Goal: Information Seeking & Learning: Find specific fact

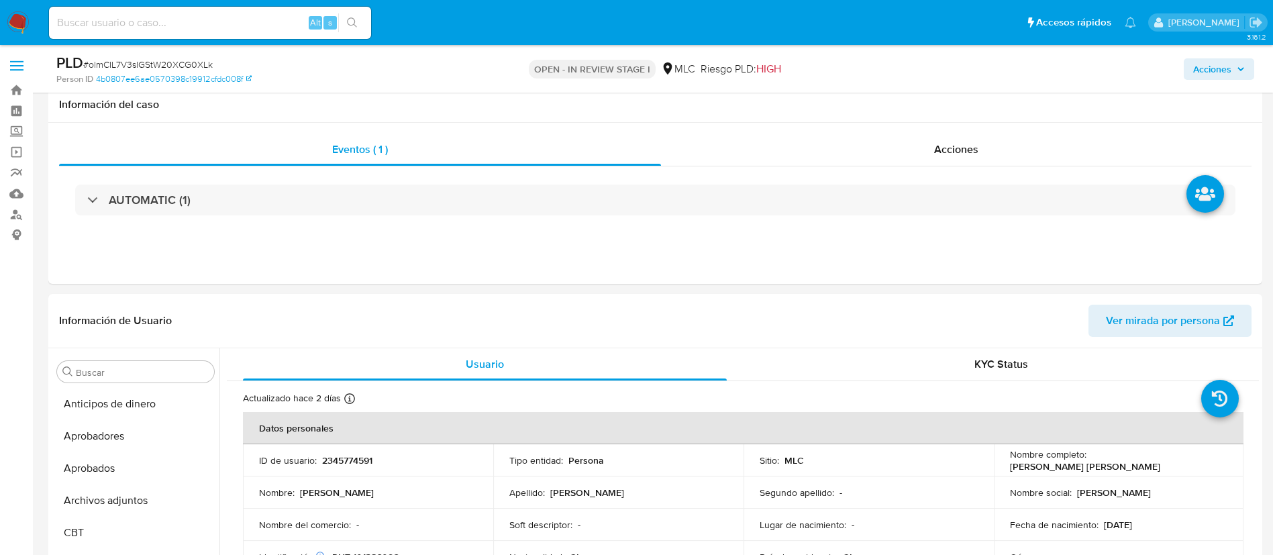
select select "10"
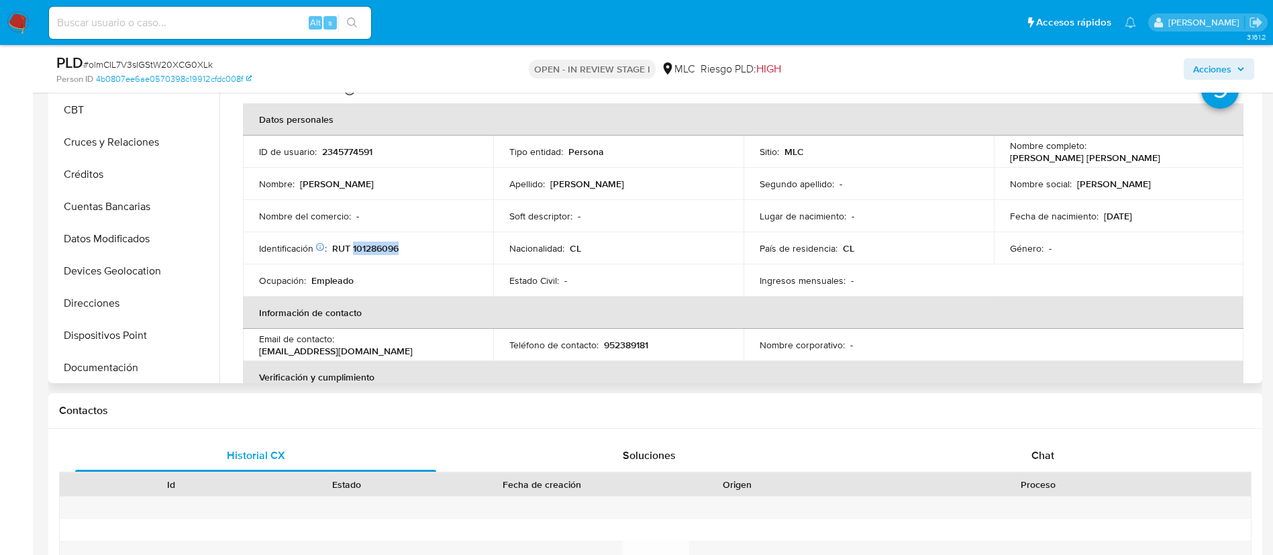
scroll to position [107, 0]
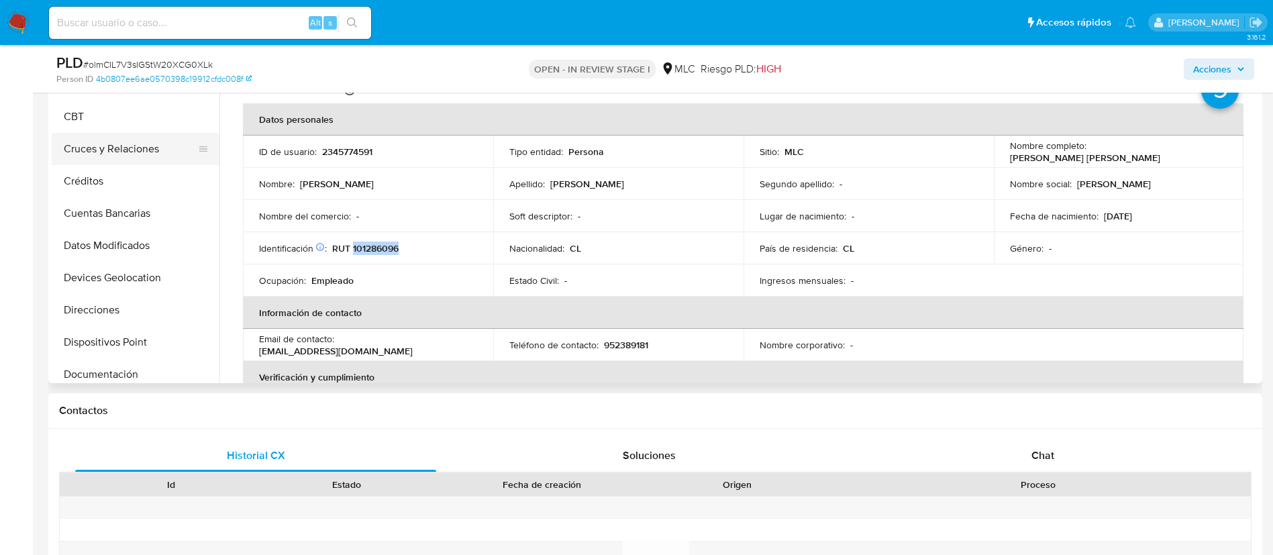
click at [146, 154] on button "Cruces y Relaciones" at bounding box center [130, 149] width 157 height 32
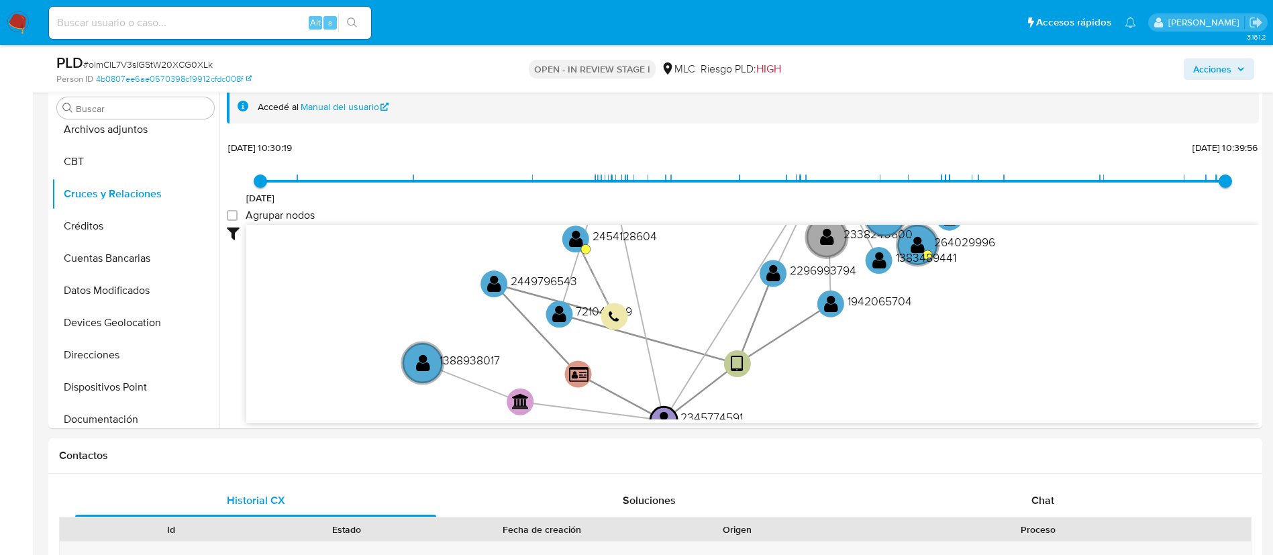
scroll to position [260, 0]
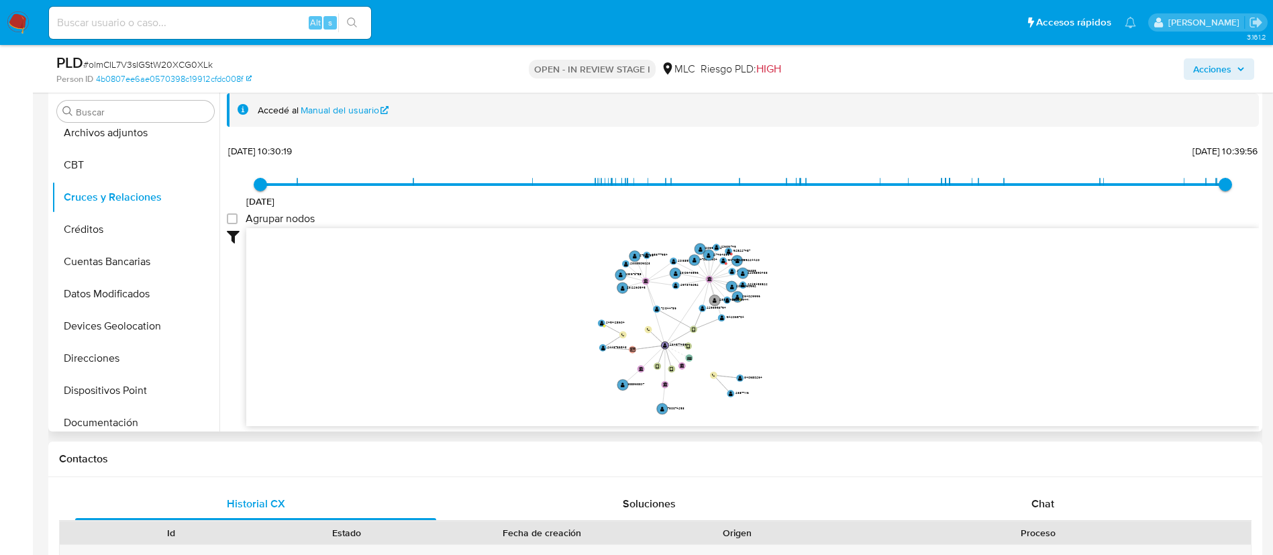
drag, startPoint x: 855, startPoint y: 402, endPoint x: 719, endPoint y: 341, distance: 149.2
click at [719, 341] on icon "device-6880f48daac494c9170edd47  user-2345774591  2345774591 user-2296993794 …" at bounding box center [752, 325] width 1012 height 195
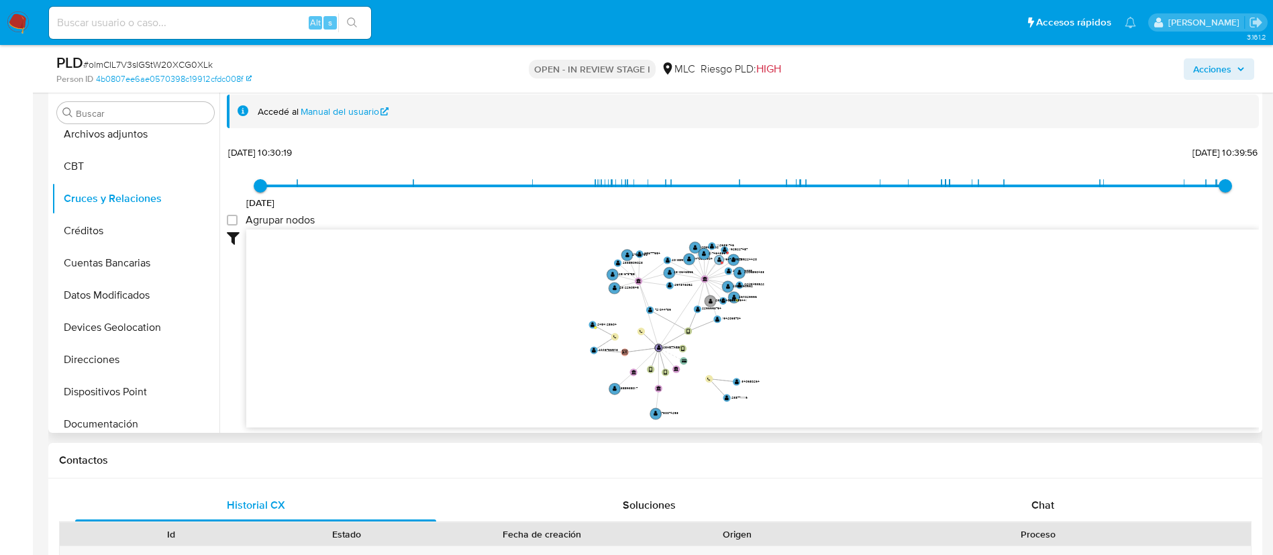
click at [720, 263] on circle at bounding box center [718, 259] width 9 height 9
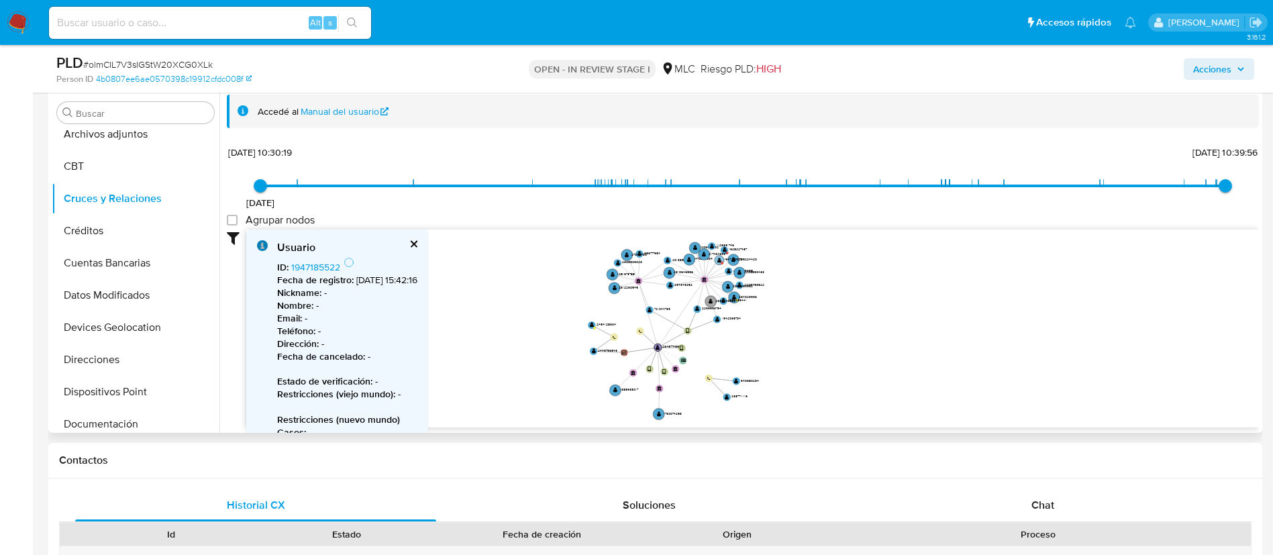
click at [720, 263] on circle at bounding box center [718, 259] width 9 height 9
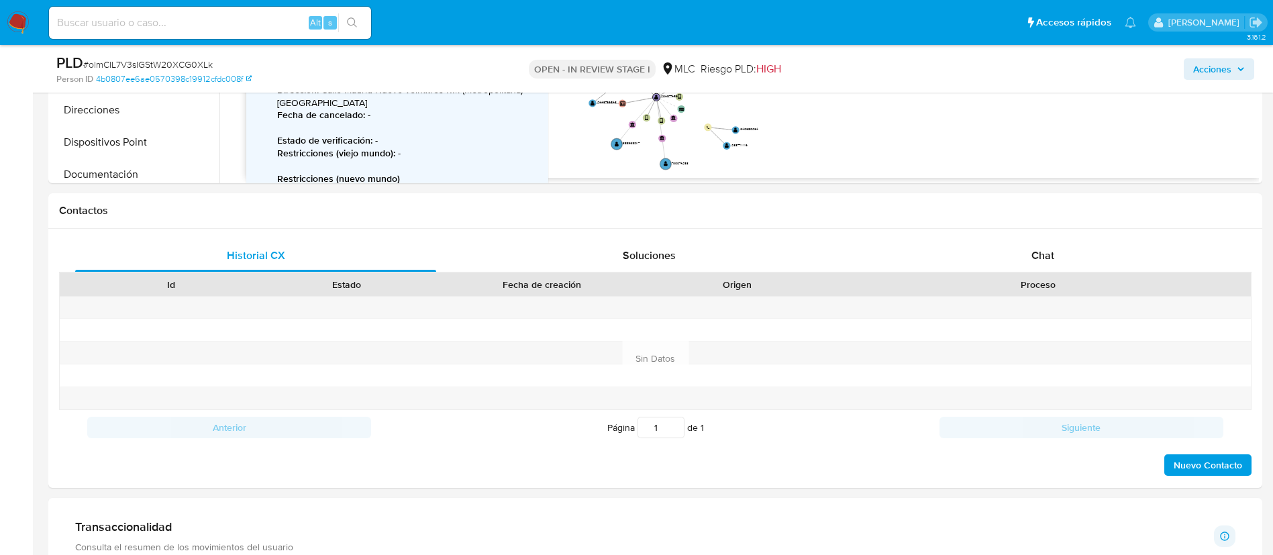
scroll to position [468, 0]
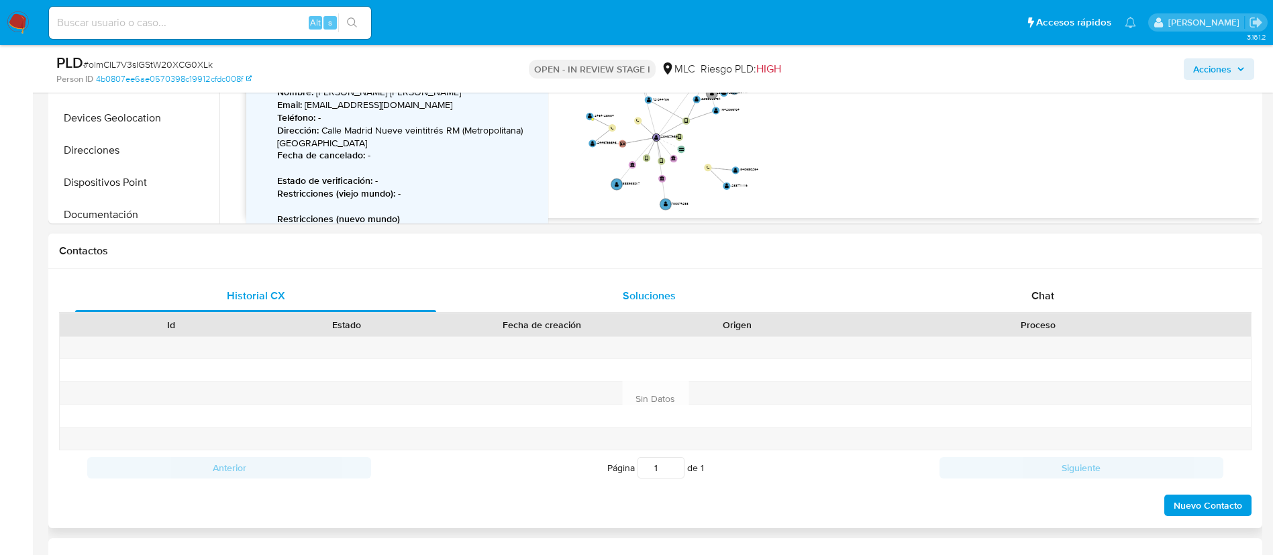
click at [602, 305] on div "Soluciones" at bounding box center [648, 296] width 361 height 32
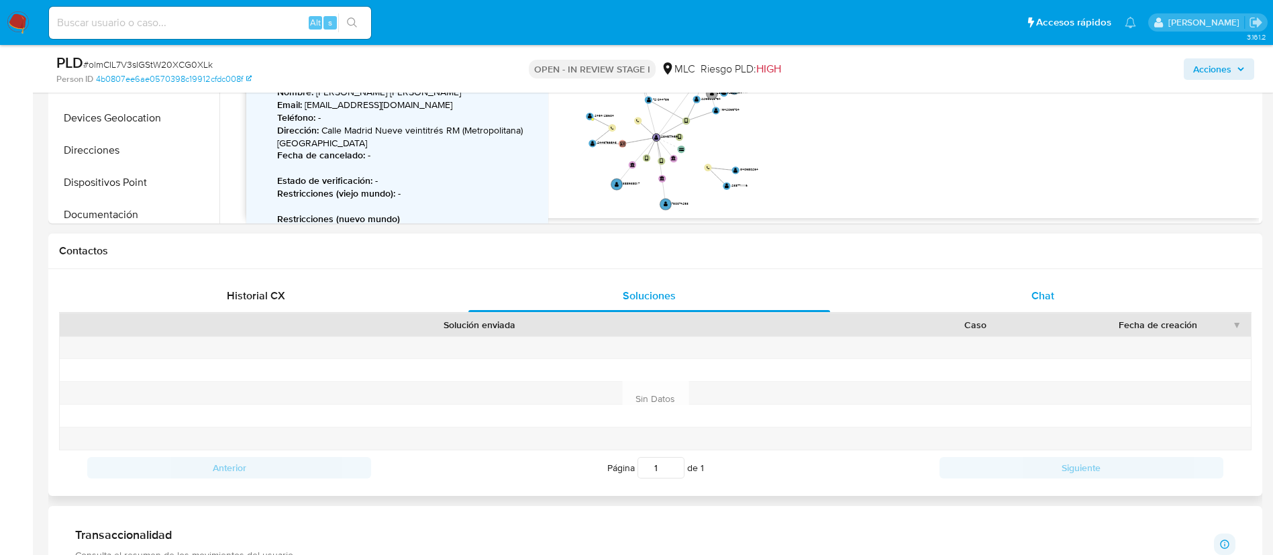
click at [894, 299] on div "Chat" at bounding box center [1042, 296] width 361 height 32
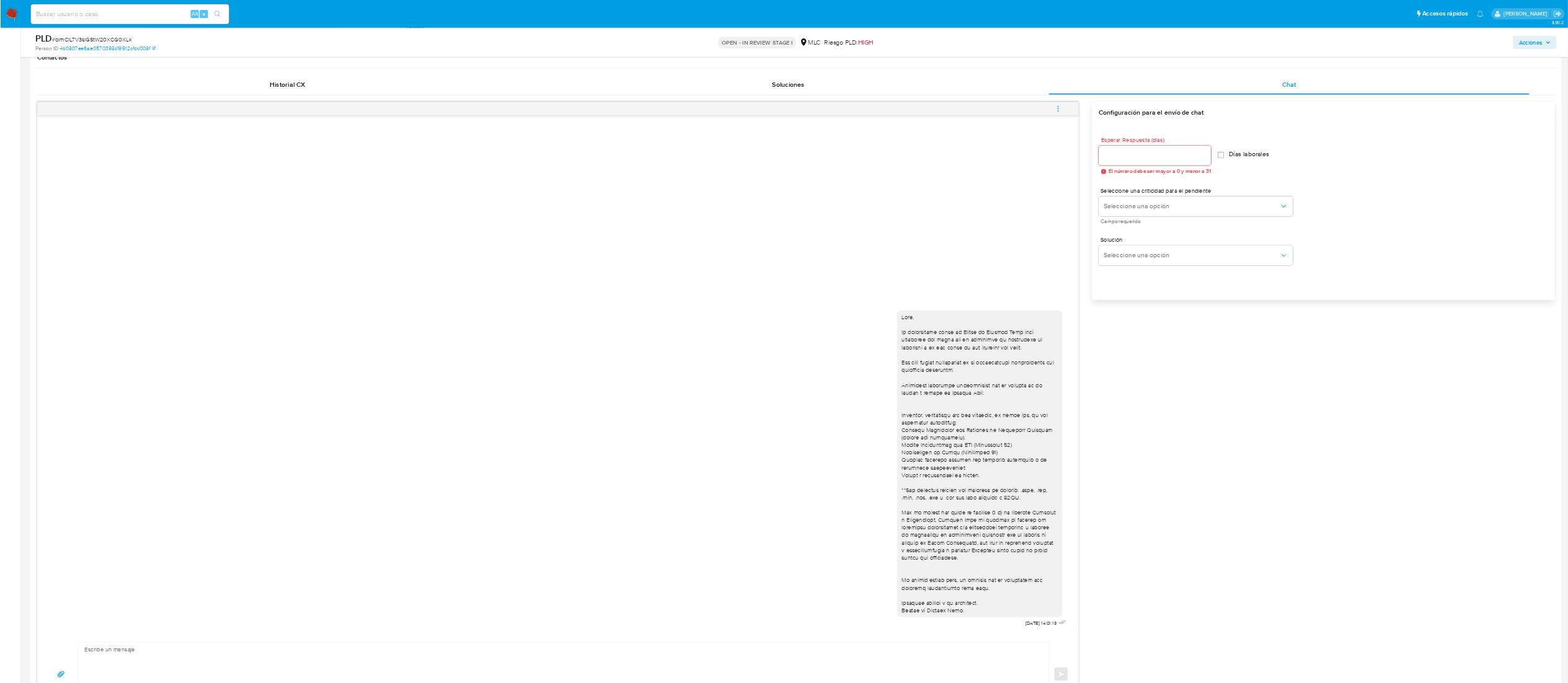
scroll to position [0, 0]
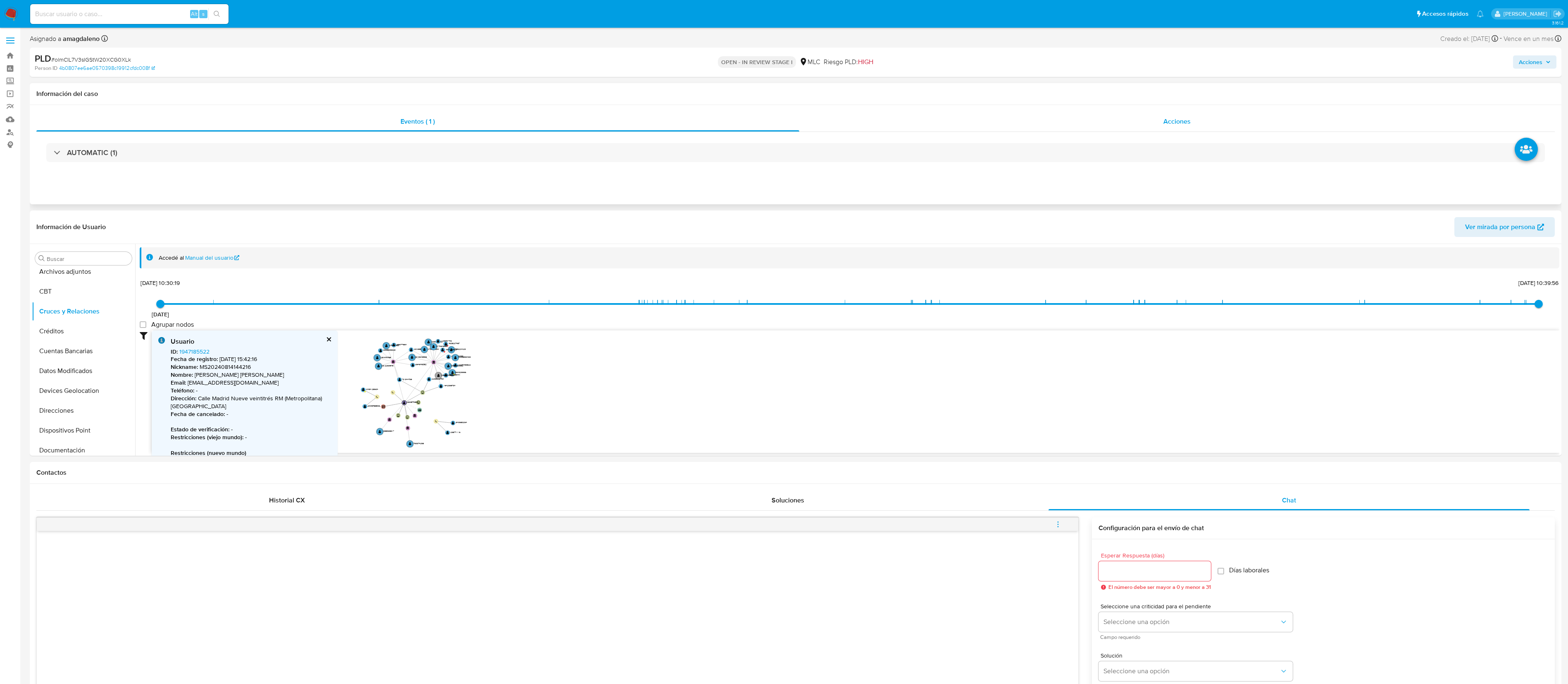
click at [784, 119] on div "Acciones" at bounding box center [1177, 121] width 756 height 20
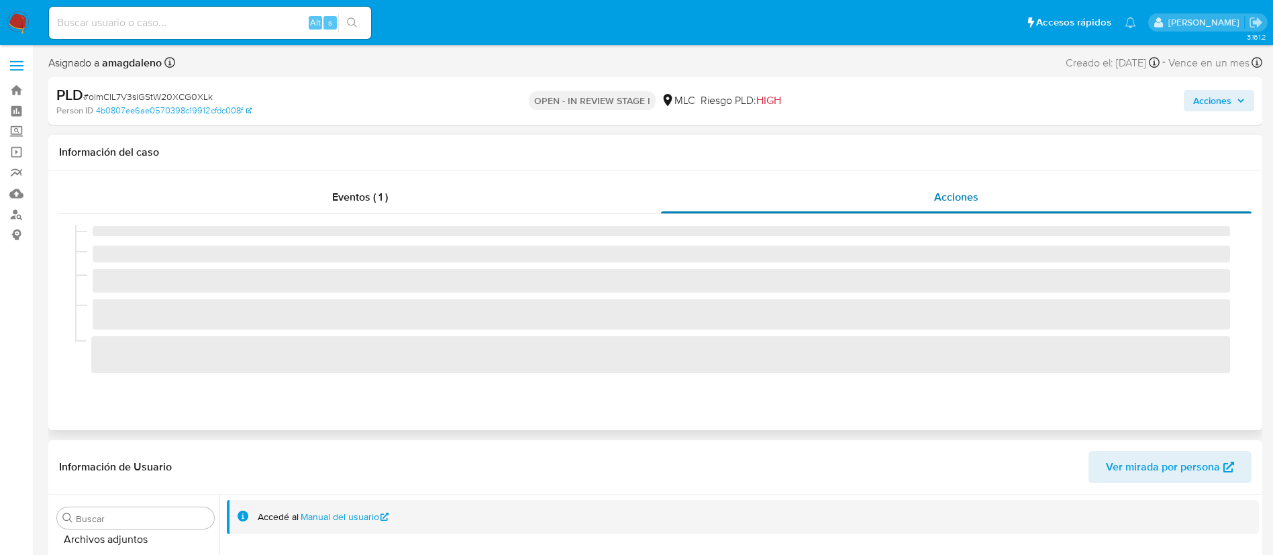
scroll to position [107, 0]
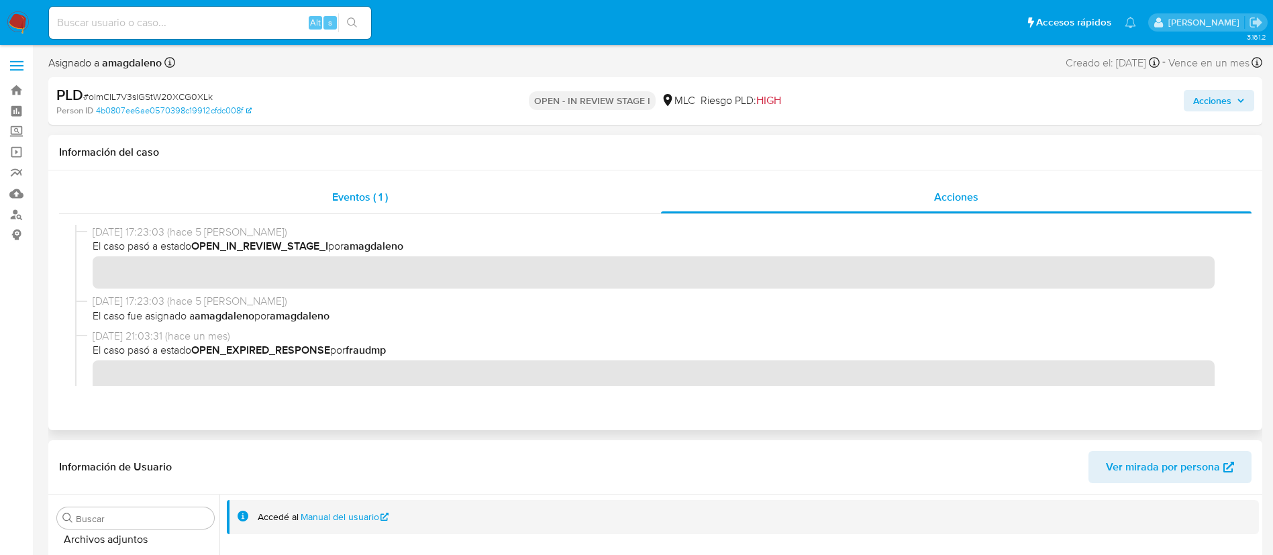
click at [466, 183] on div "Eventos ( 1 )" at bounding box center [360, 197] width 602 height 32
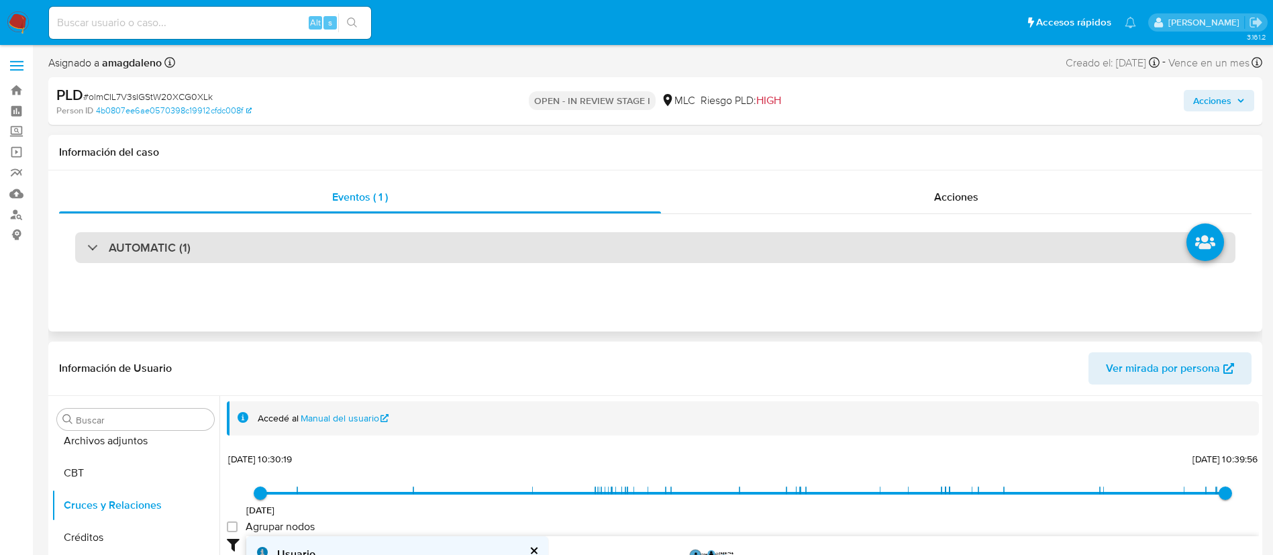
click at [1033, 249] on div "AUTOMATIC (1)" at bounding box center [655, 247] width 1160 height 31
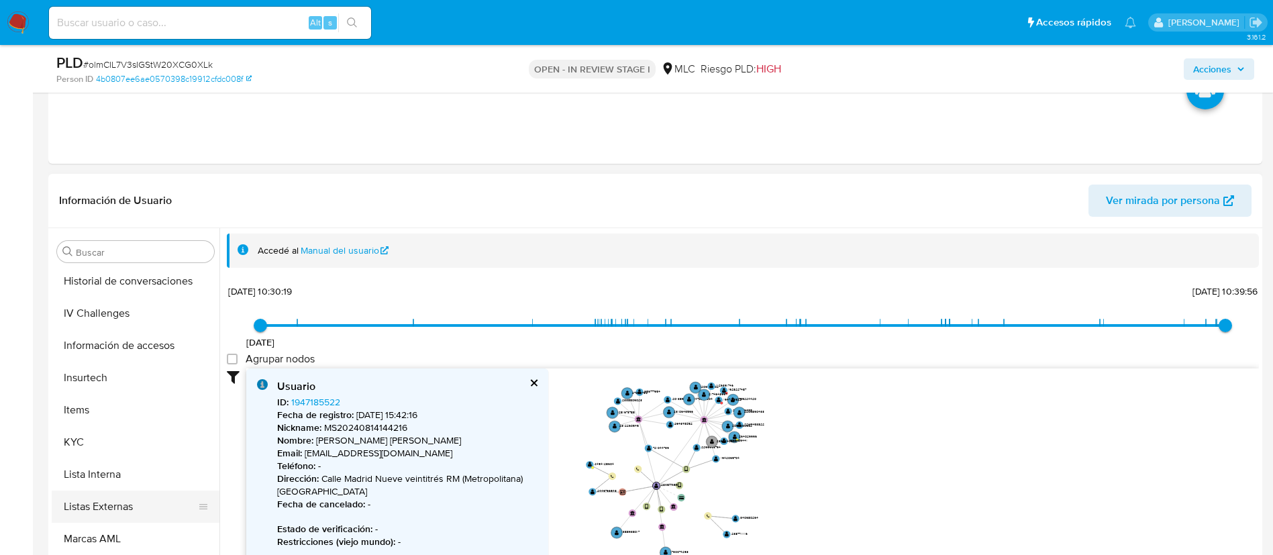
scroll to position [538, 0]
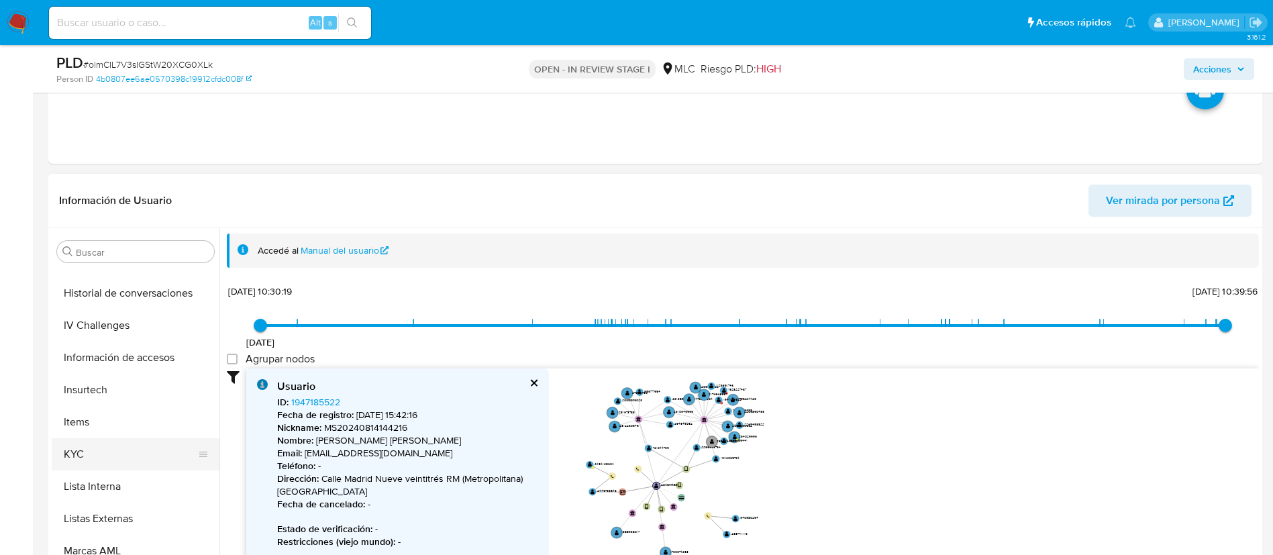
click at [124, 462] on button "KYC" at bounding box center [130, 454] width 157 height 32
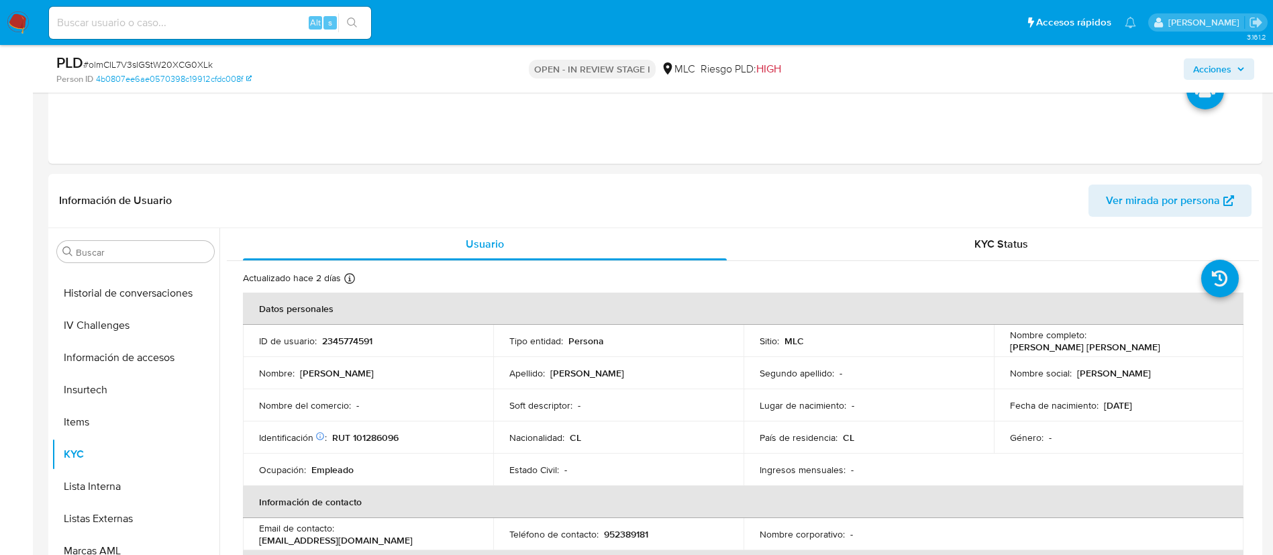
scroll to position [466, 0]
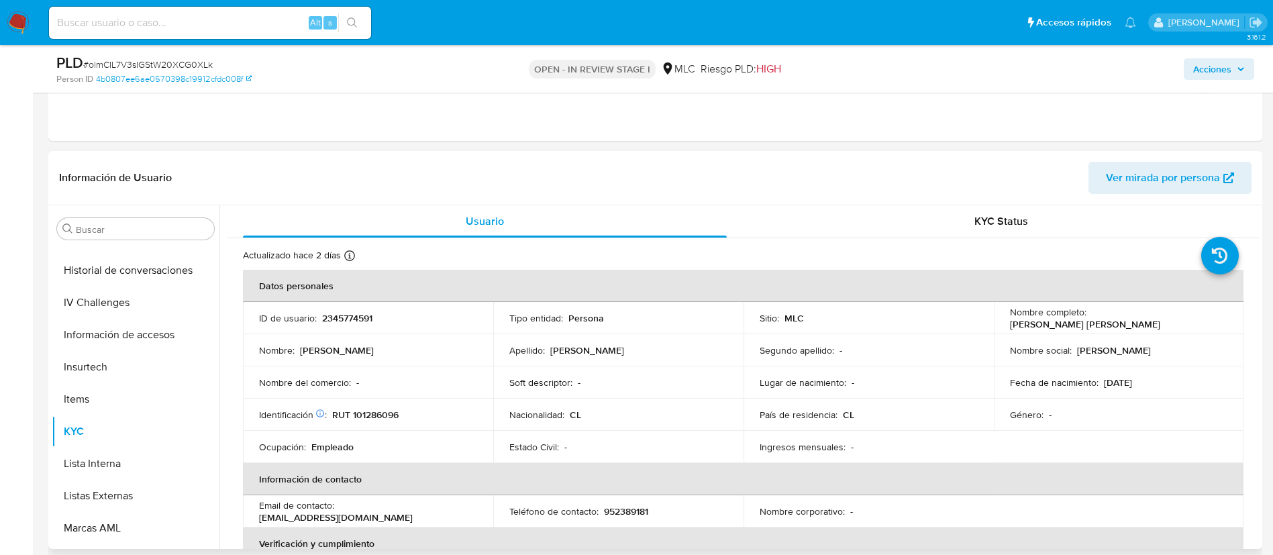
click at [1041, 327] on p "Manuel Fernando Pimienta Díaz" at bounding box center [1085, 324] width 150 height 12
copy div "Nombre completo : Manuel Fernando Pimienta Díaz"
click at [1041, 327] on p "Manuel Fernando Pimienta Díaz" at bounding box center [1085, 324] width 150 height 12
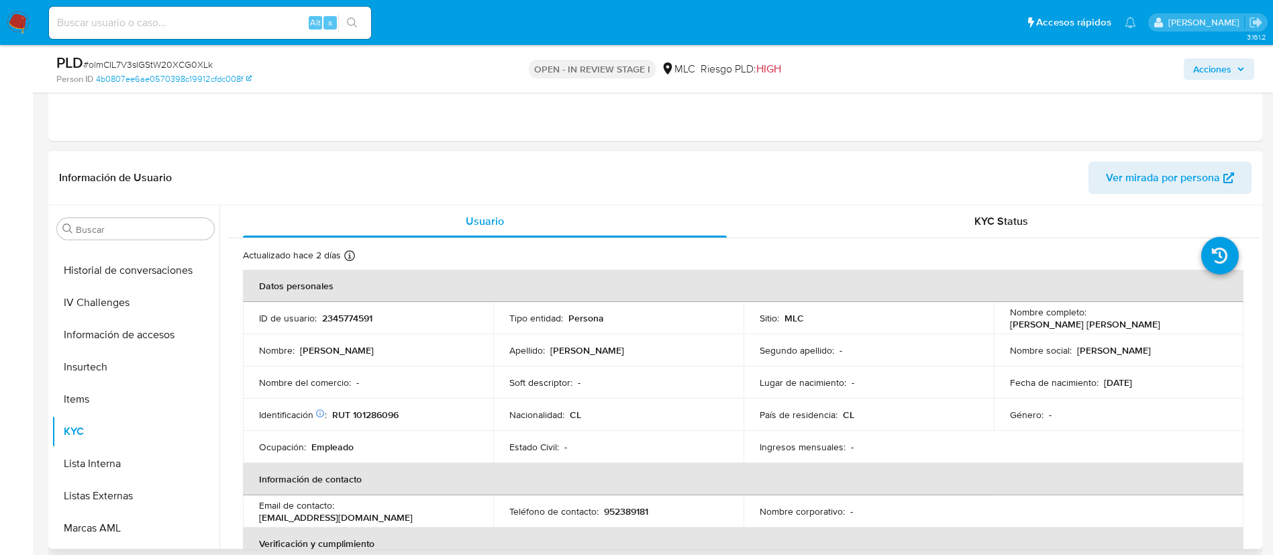
drag, startPoint x: 1005, startPoint y: 325, endPoint x: 1145, endPoint y: 325, distance: 140.2
click at [1145, 325] on td "Nombre completo : Manuel Fernando Pimienta Díaz" at bounding box center [1119, 318] width 250 height 32
copy p "Manuel Fernando Pimienta Díaz"
click at [744, 448] on td "Ingresos mensuales : -" at bounding box center [868, 447] width 250 height 32
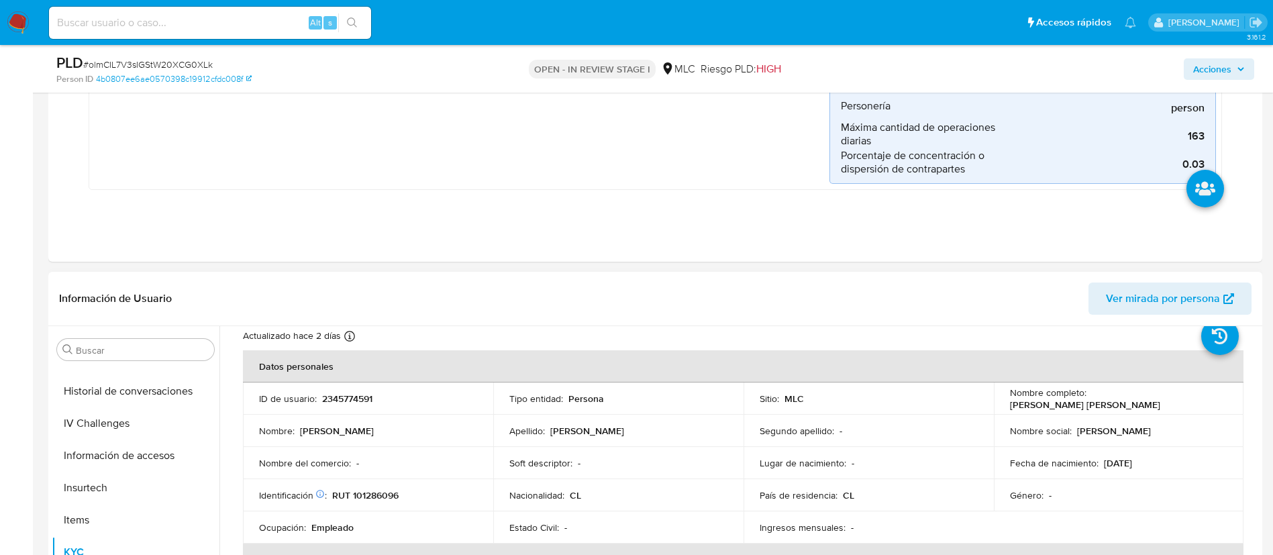
scroll to position [80, 0]
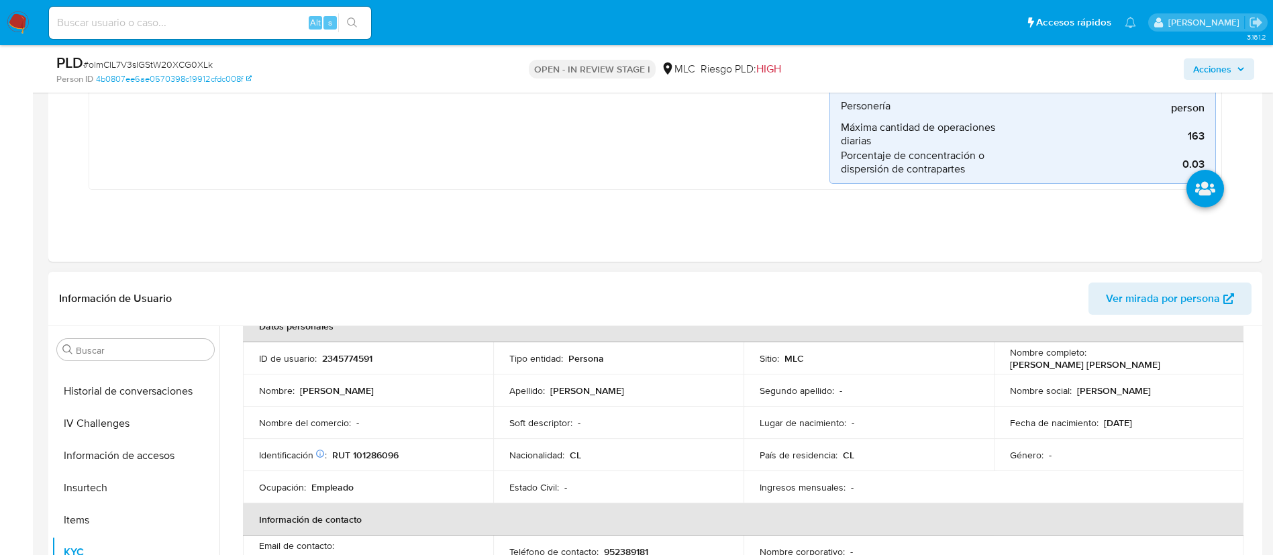
click at [1075, 369] on p "Manuel Fernando Pimienta Díaz" at bounding box center [1085, 364] width 150 height 12
drag, startPoint x: 1005, startPoint y: 364, endPoint x: 1144, endPoint y: 368, distance: 139.6
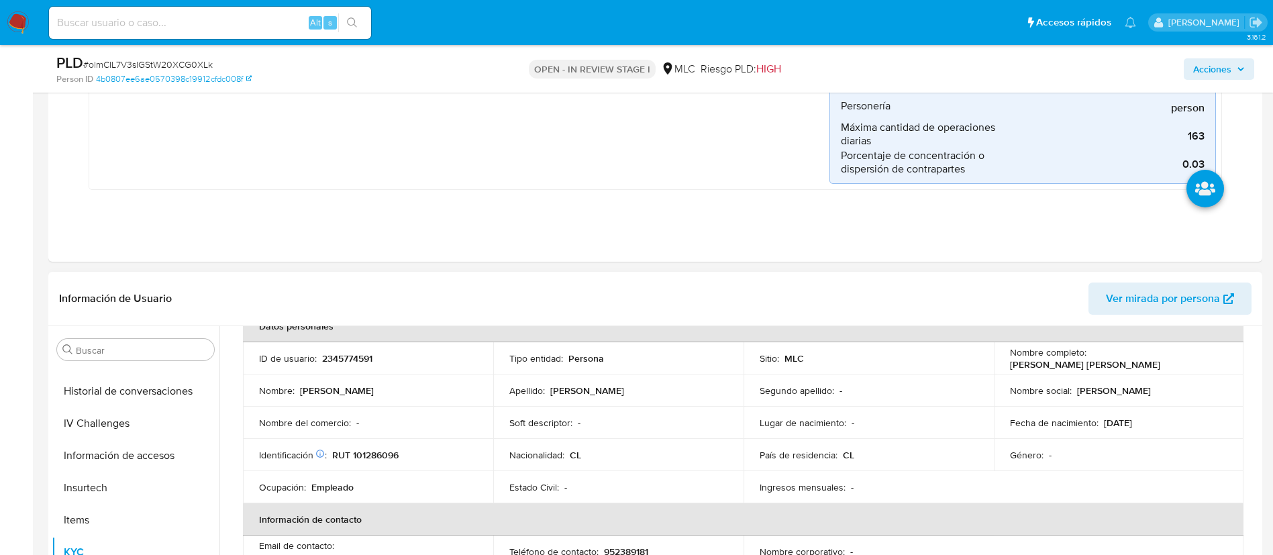
click at [1144, 368] on td "Nombre completo : Manuel Fernando Pimienta Díaz" at bounding box center [1119, 358] width 250 height 32
copy p "Manuel Fernando Pimienta Díaz"
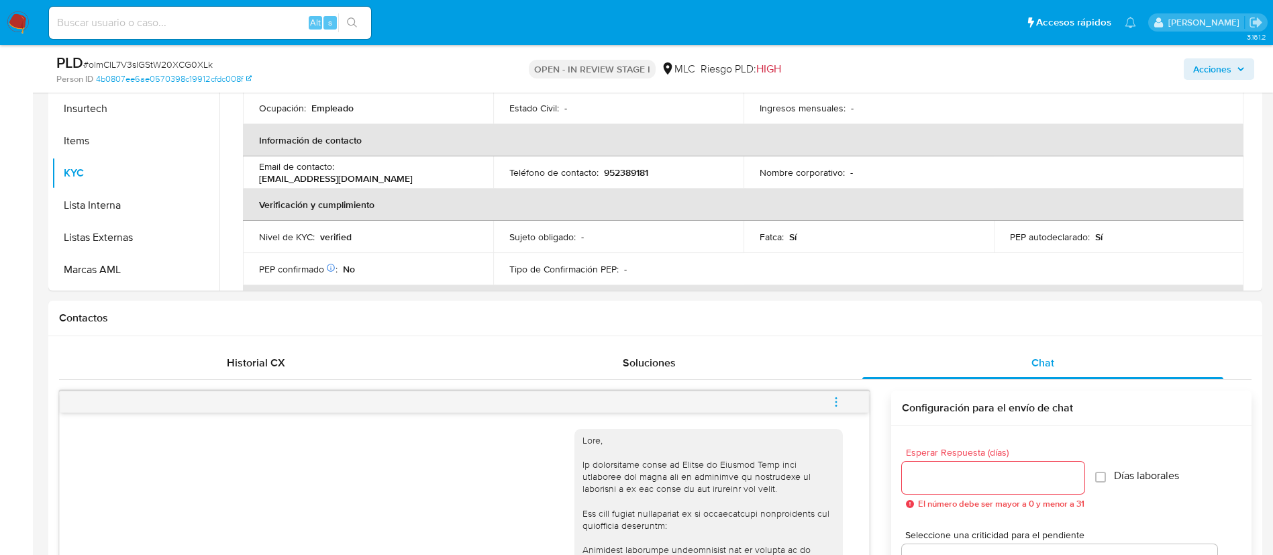
scroll to position [597, 0]
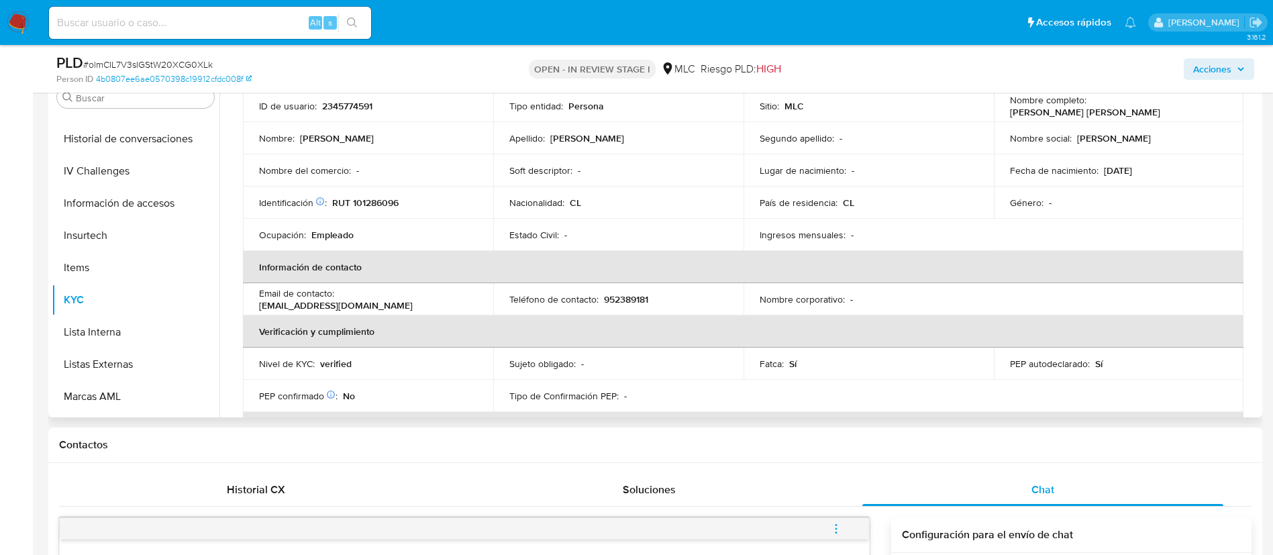
click at [369, 193] on td "Identificación Nº de serie: 521226049 : RUT 101286096" at bounding box center [368, 202] width 250 height 32
click at [372, 207] on p "RUT 101286096" at bounding box center [365, 203] width 66 height 12
copy p "101286096"
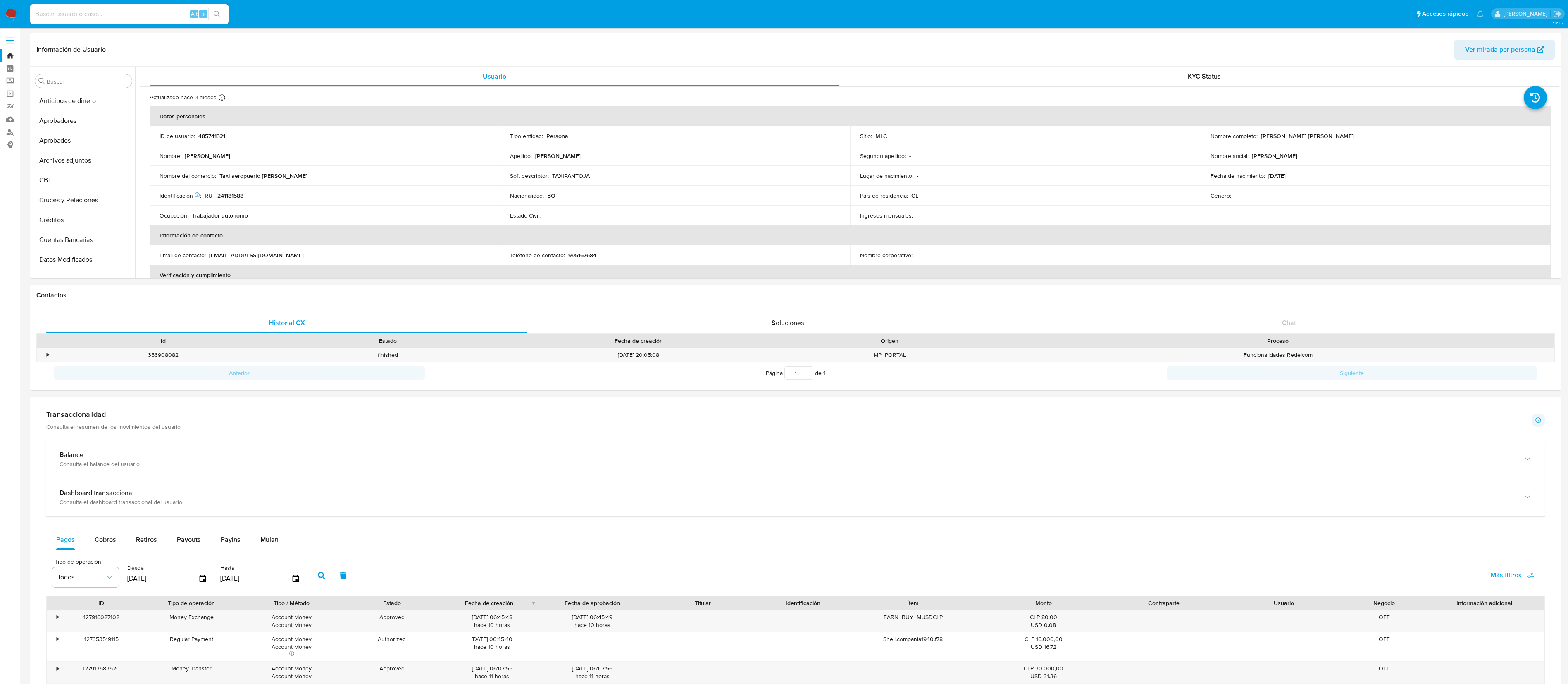
select select "10"
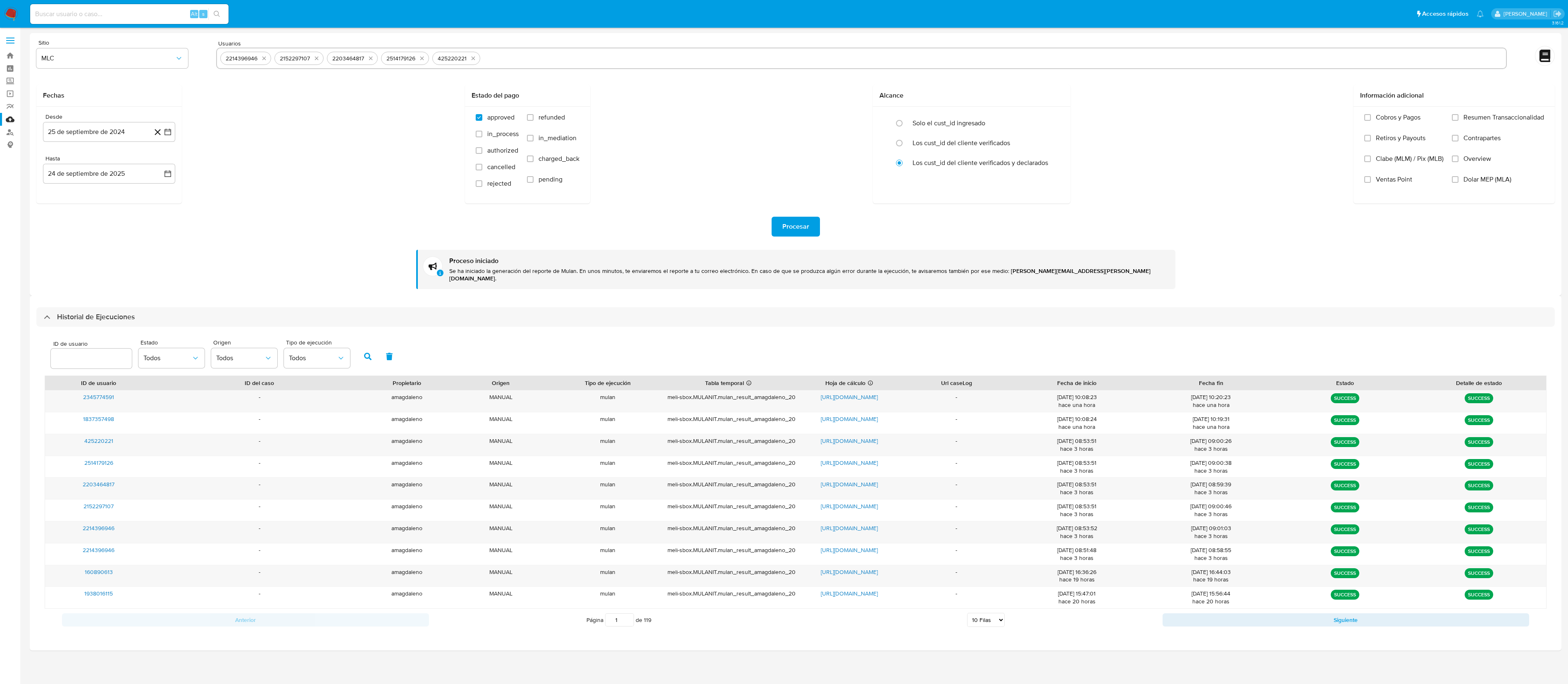
select select "10"
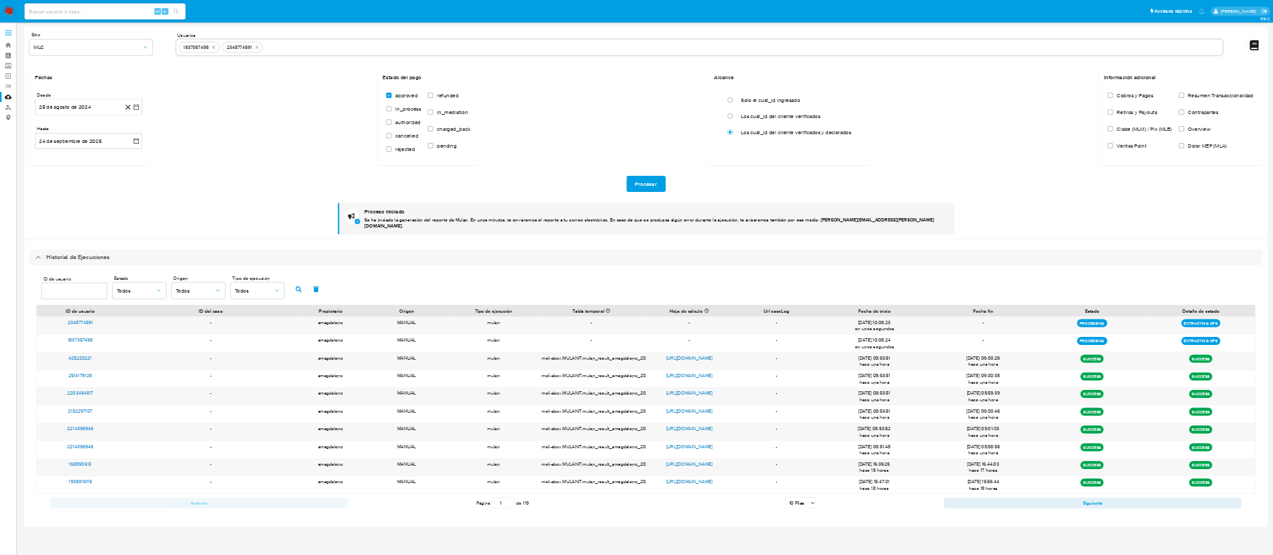
scroll to position [3, 0]
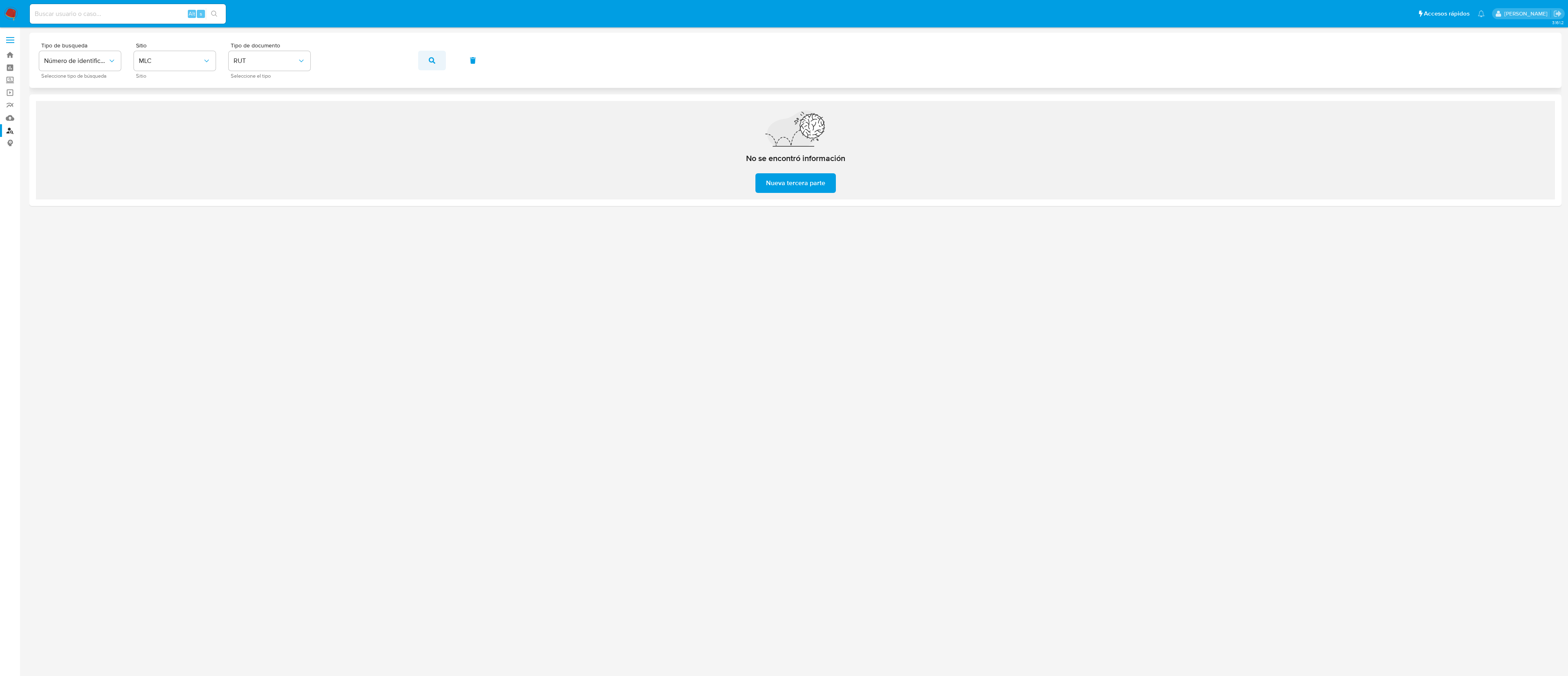
click at [435, 65] on button "button" at bounding box center [432, 60] width 28 height 19
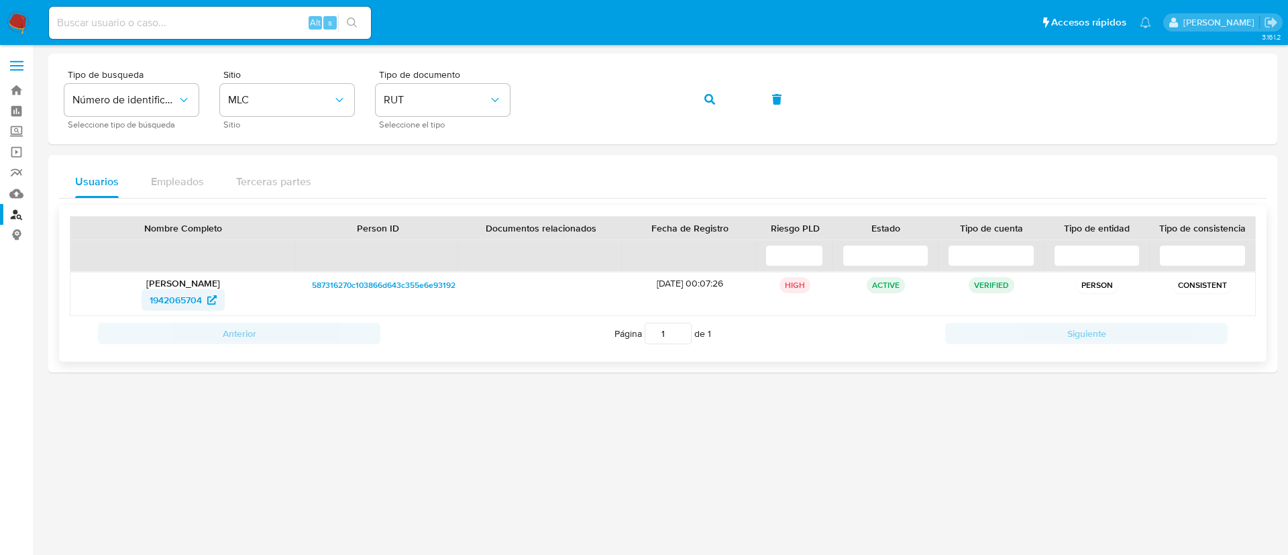
click at [174, 300] on span "1942065704" at bounding box center [176, 299] width 52 height 21
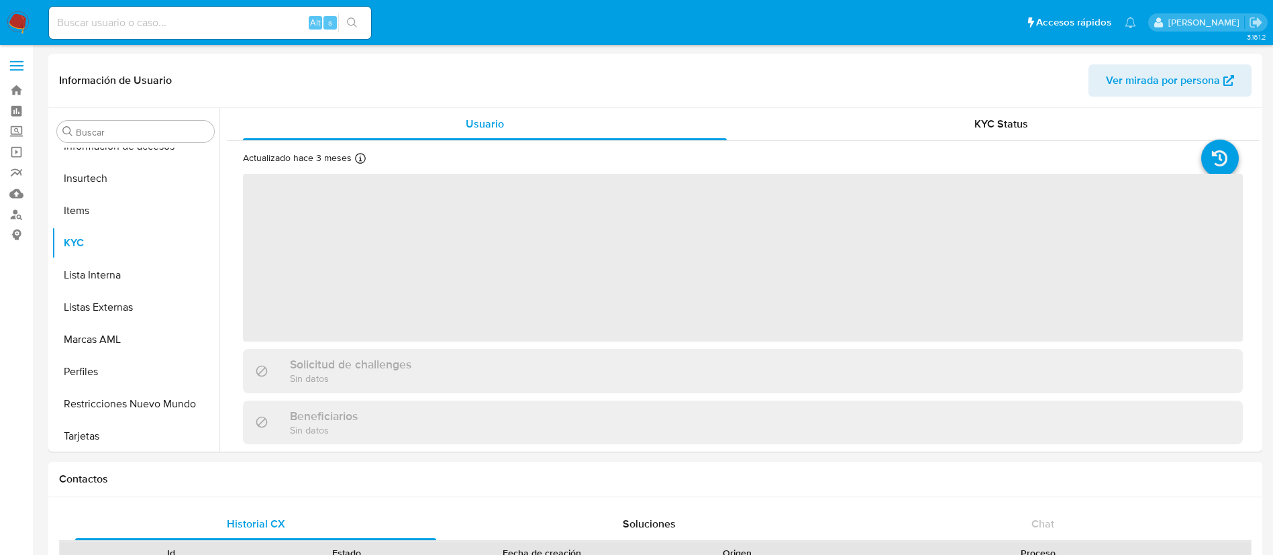
scroll to position [631, 0]
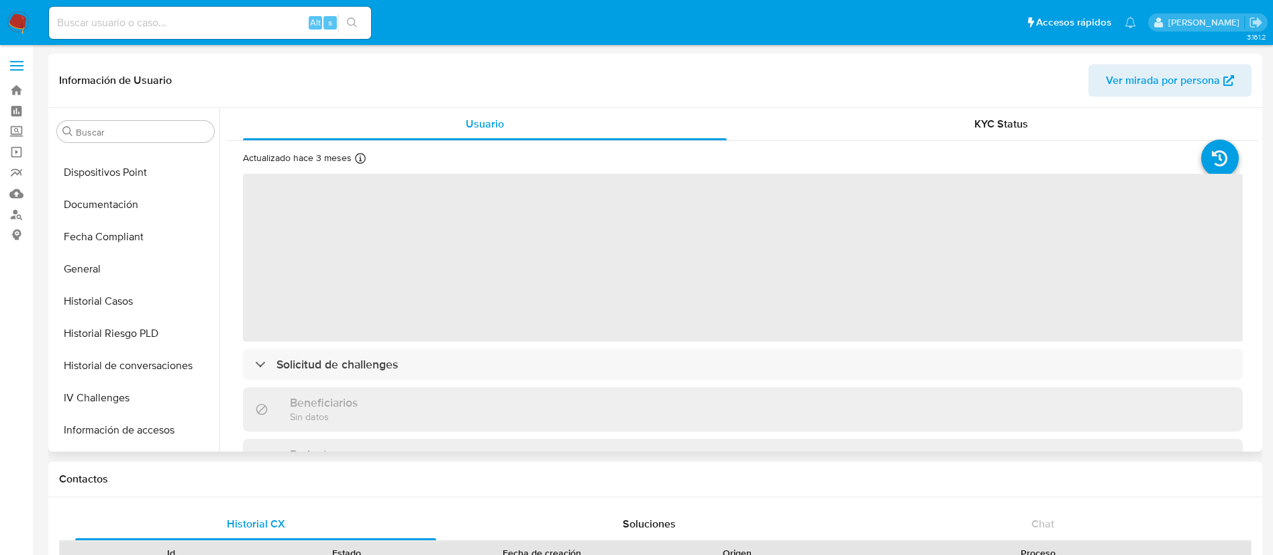
select select "10"
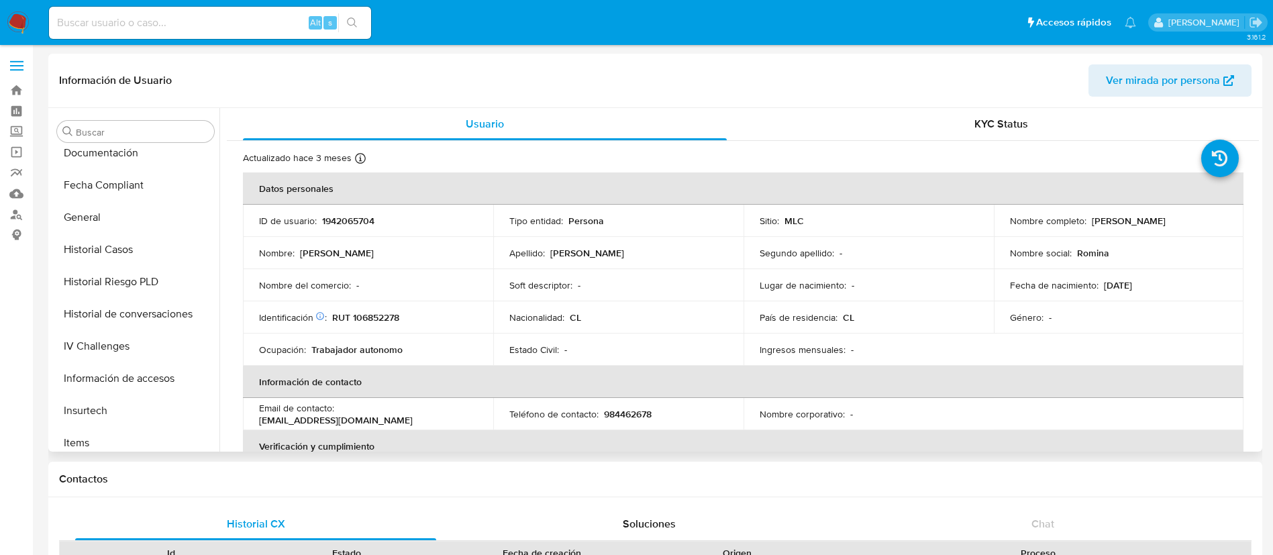
scroll to position [374, 0]
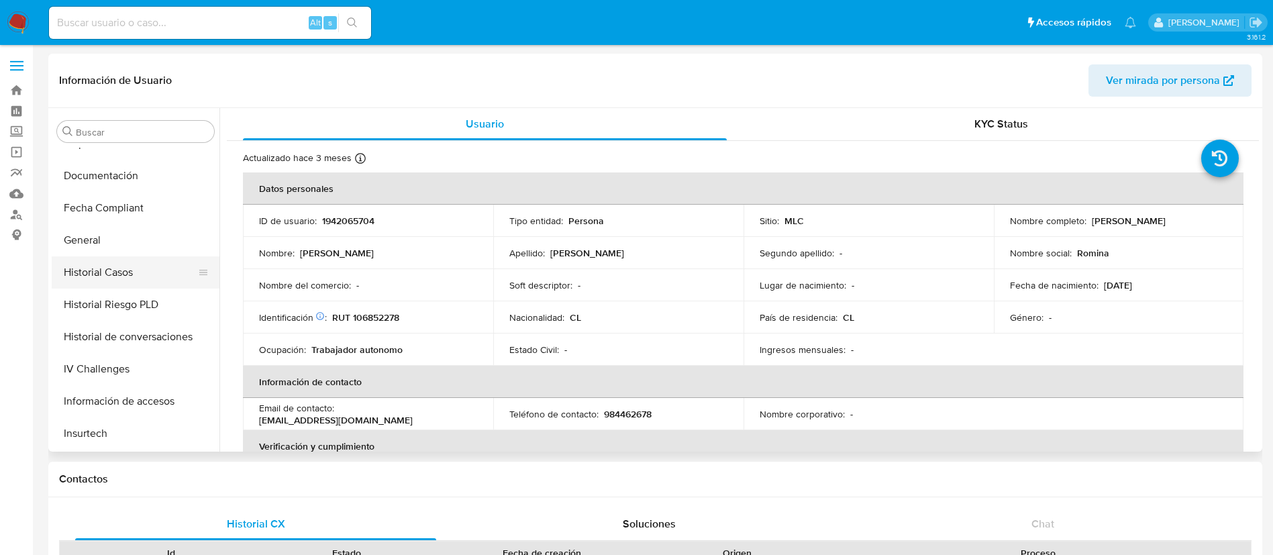
click at [172, 272] on button "Historial Casos" at bounding box center [130, 272] width 157 height 32
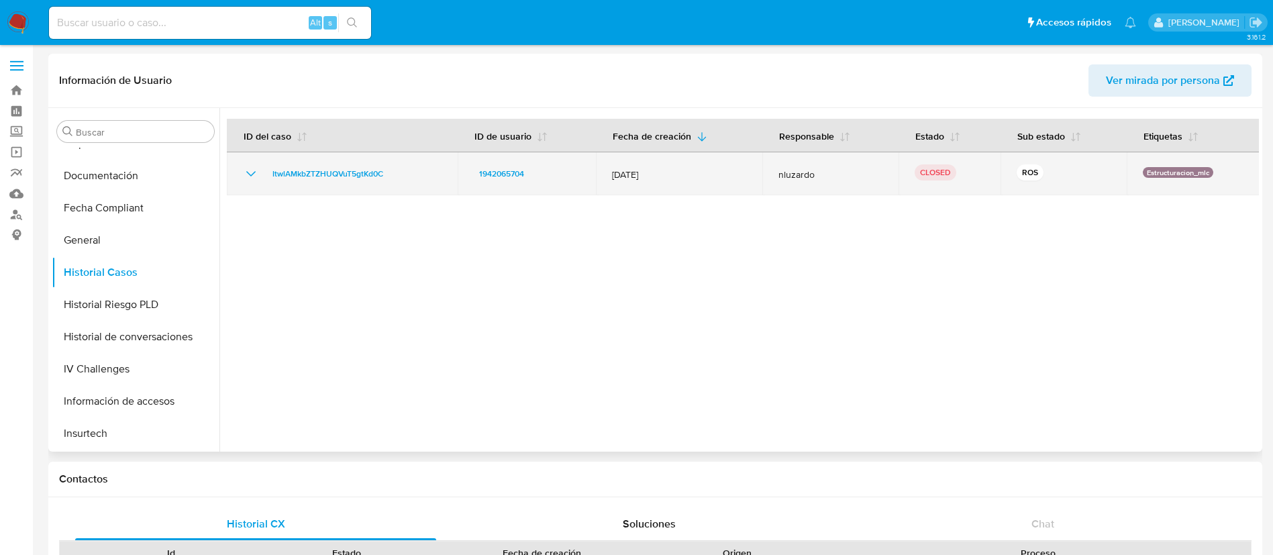
click at [257, 172] on icon "Mostrar/Ocultar" at bounding box center [251, 174] width 16 height 16
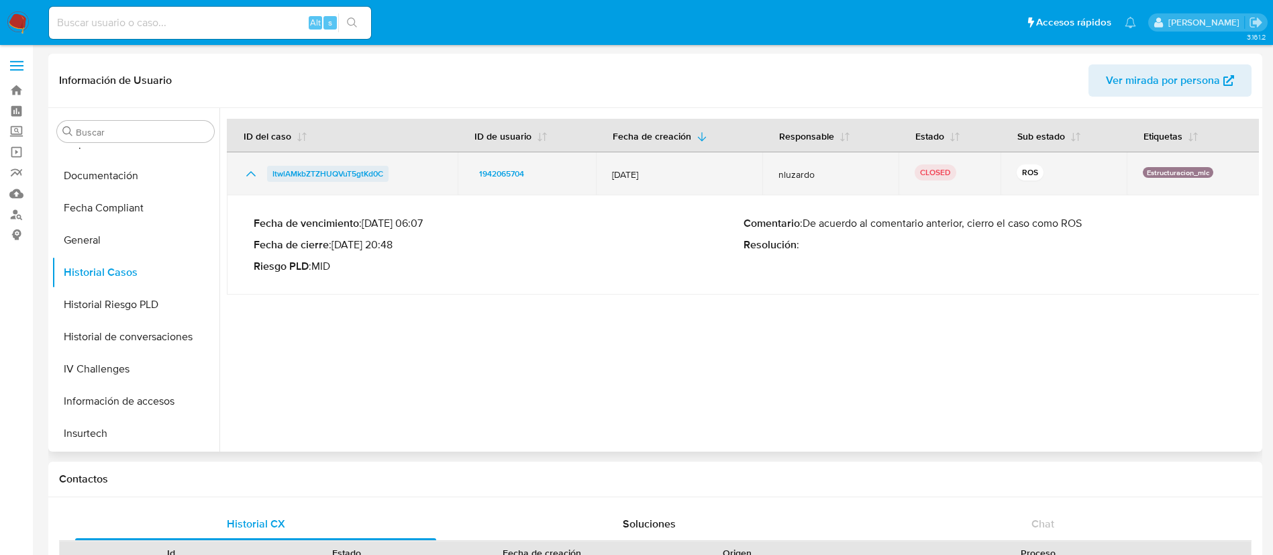
click at [321, 174] on span "ItwlAMkbZTZHUQVuT5gtKd0C" at bounding box center [327, 174] width 111 height 16
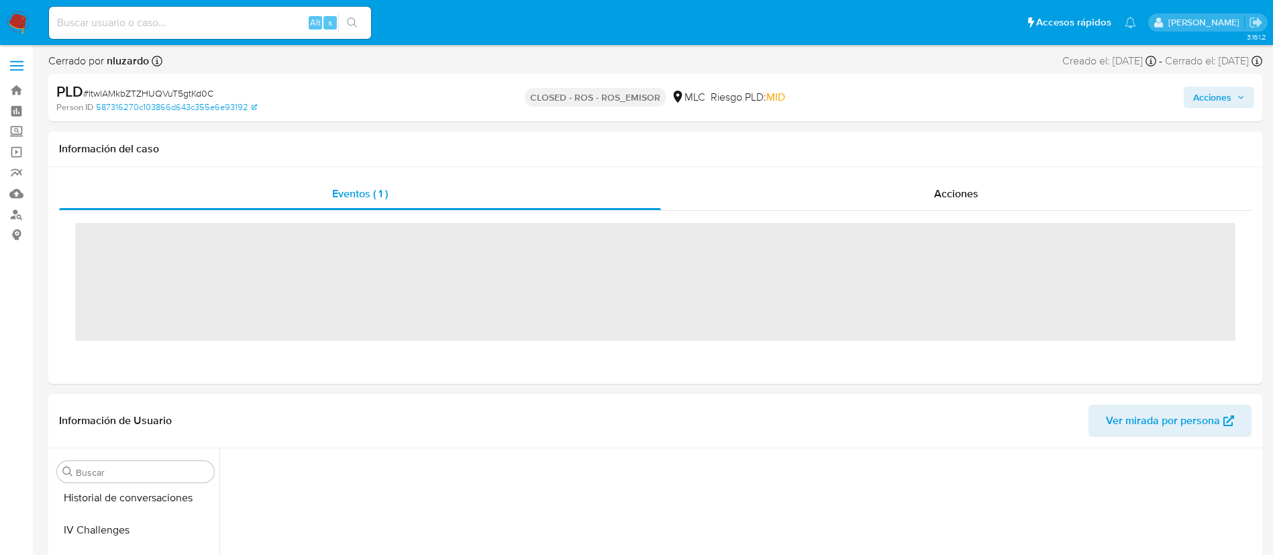
scroll to position [631, 0]
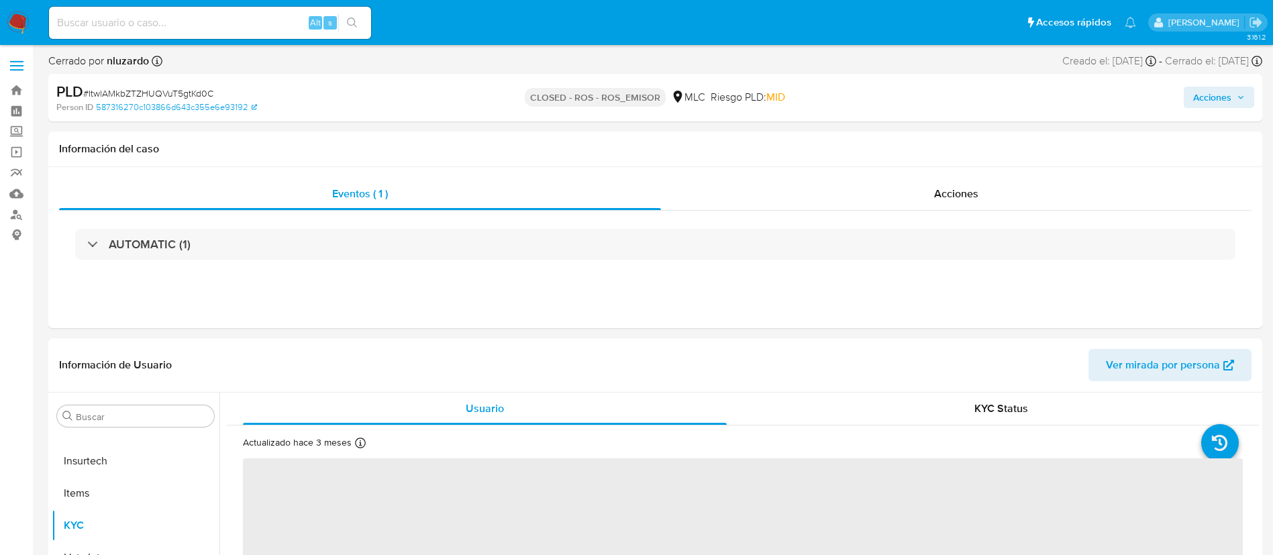
select select "10"
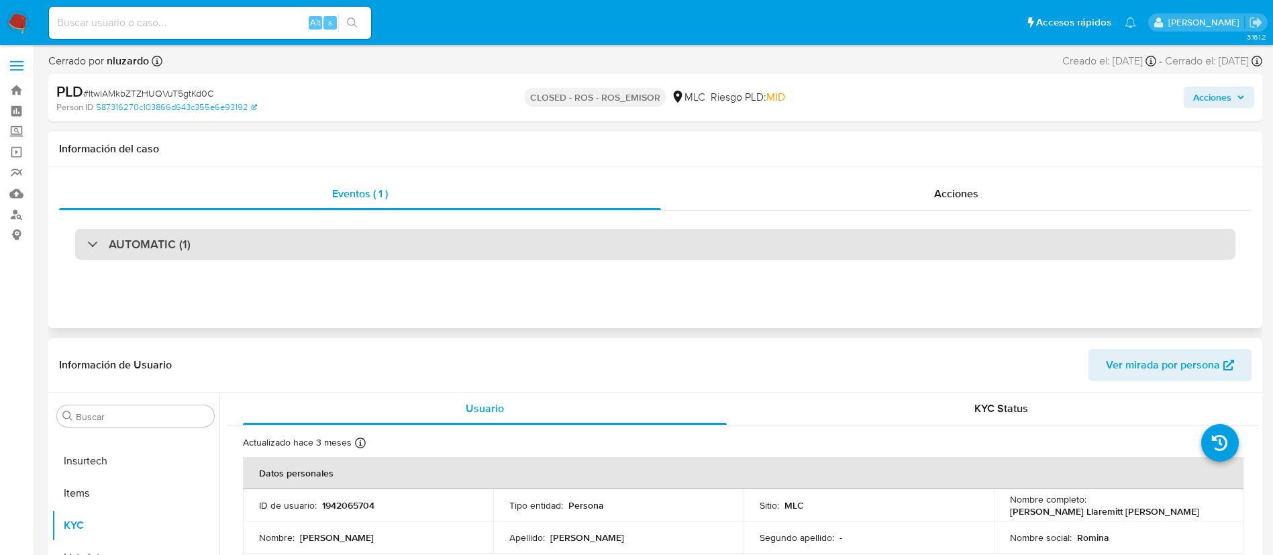
click at [515, 248] on div "AUTOMATIC (1)" at bounding box center [655, 244] width 1160 height 31
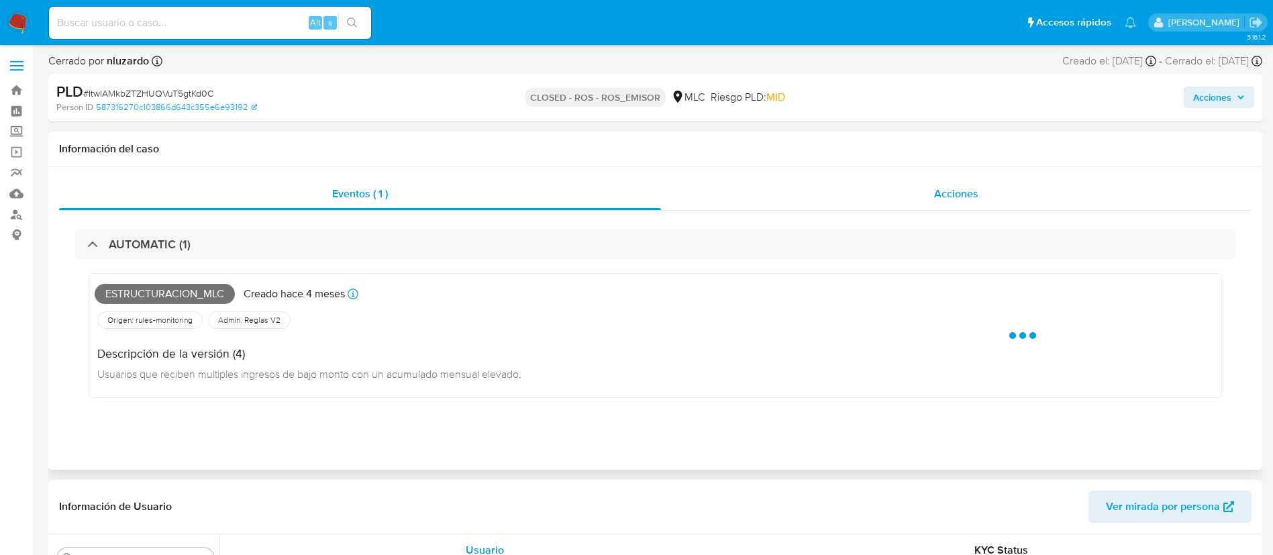
click at [835, 189] on div "Acciones" at bounding box center [956, 194] width 590 height 32
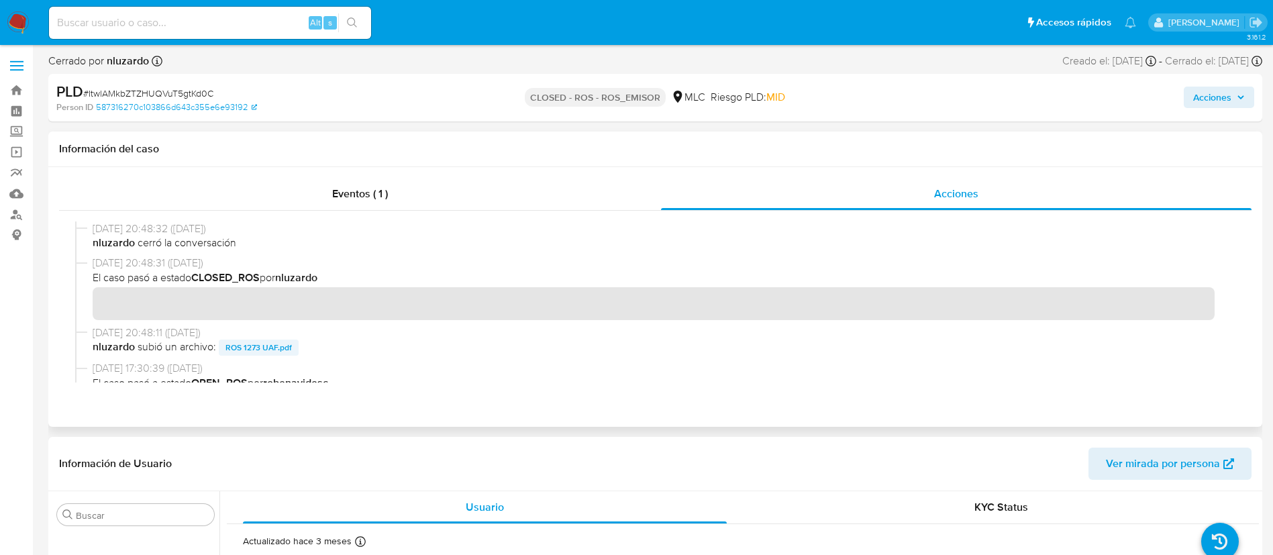
drag, startPoint x: 311, startPoint y: 352, endPoint x: 225, endPoint y: 350, distance: 85.9
click at [225, 350] on span "nluzardo subió un archivo: ROS 1273 UAF.pdf" at bounding box center [661, 347] width 1137 height 16
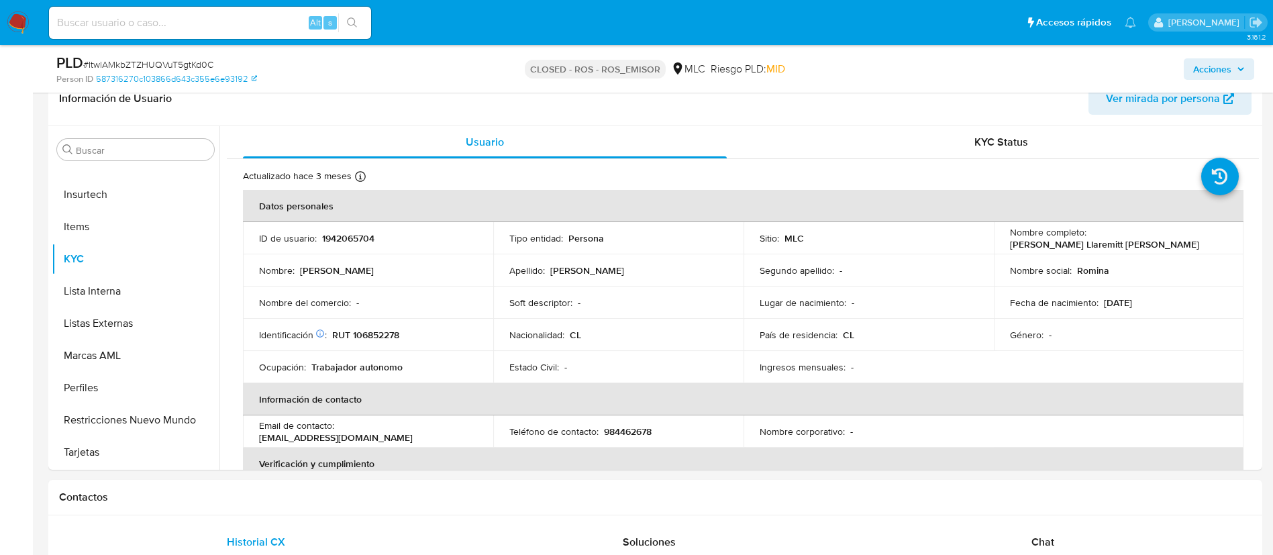
scroll to position [300, 0]
